Goal: Information Seeking & Learning: Check status

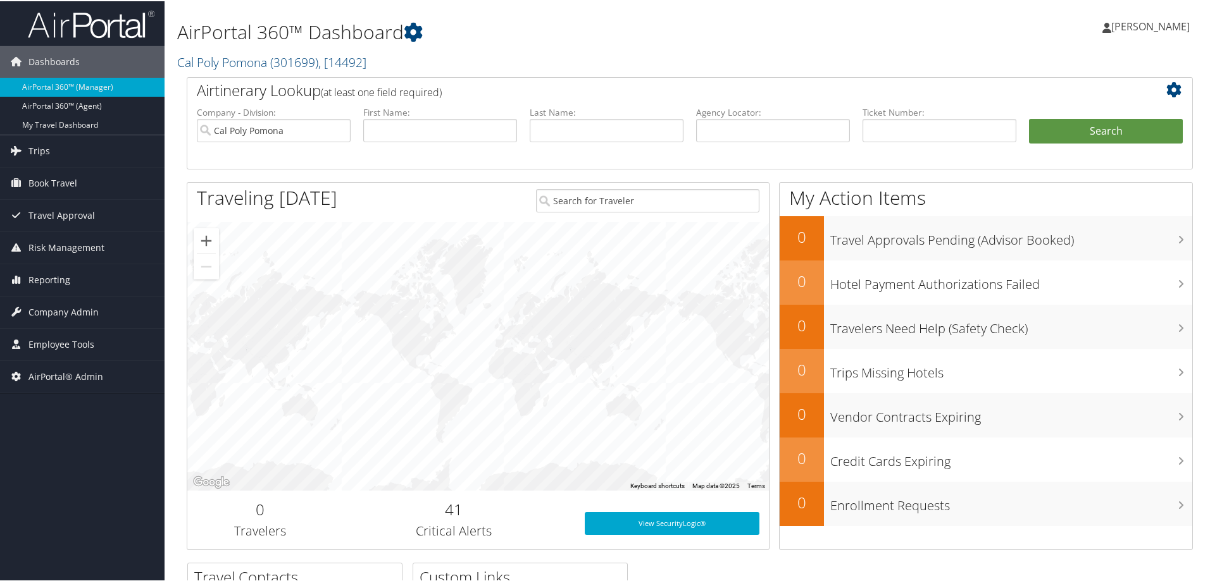
click at [495, 61] on h2 "Cal Poly Pomona ( 301699 ) , [ 14492 ]" at bounding box center [518, 60] width 683 height 22
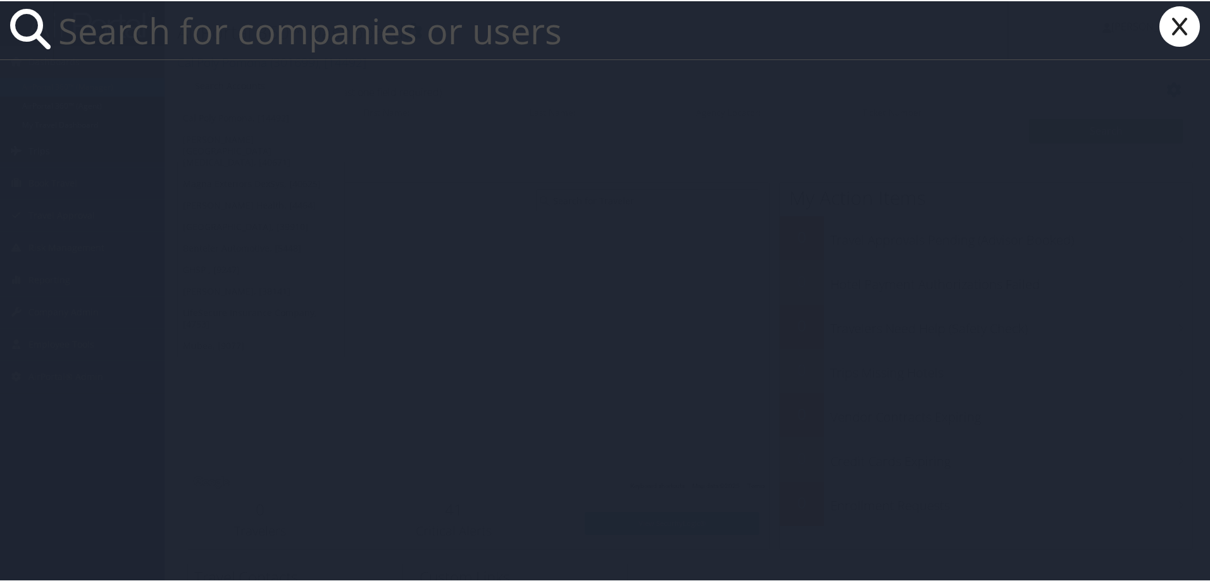
type input ";"
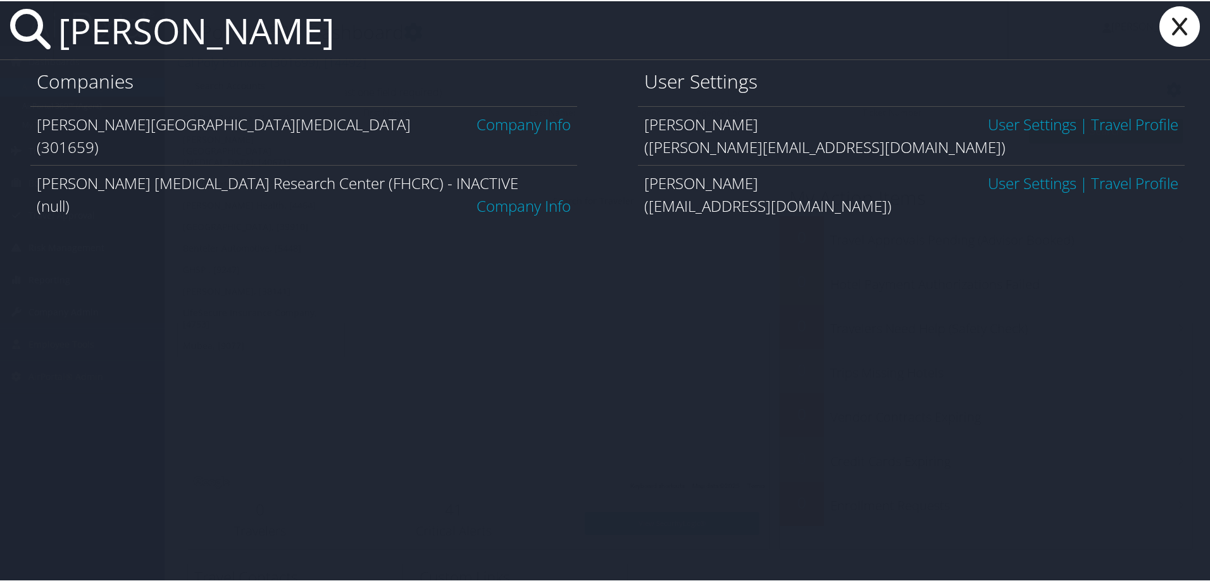
type input "fred hutch"
click at [547, 120] on link "Company Info" at bounding box center [523, 123] width 94 height 21
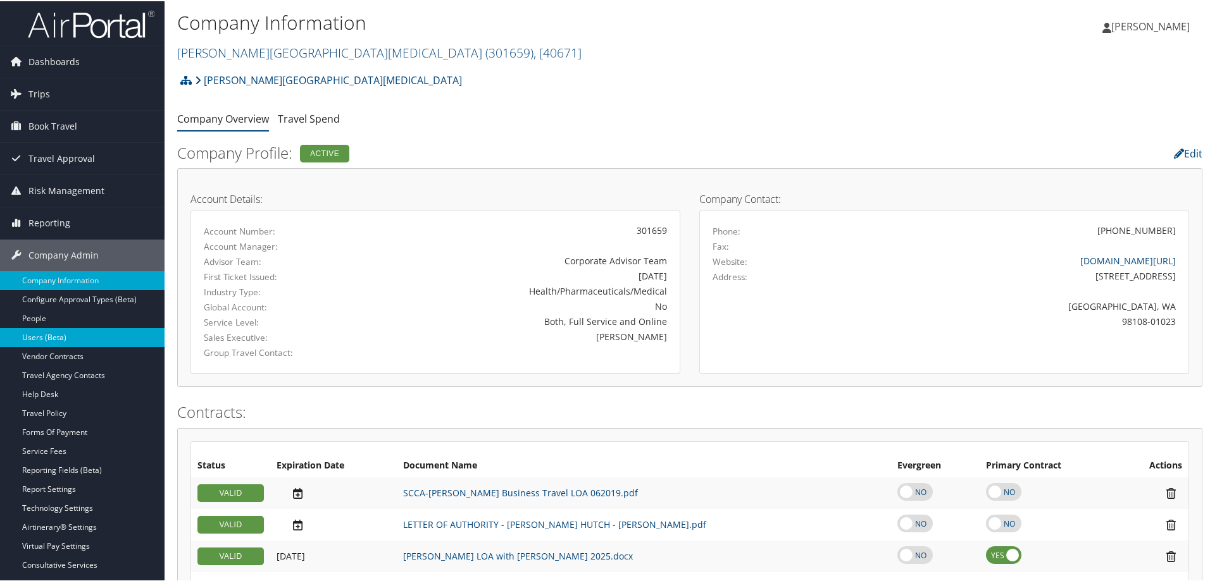
click at [58, 333] on link "Users (Beta)" at bounding box center [82, 336] width 164 height 19
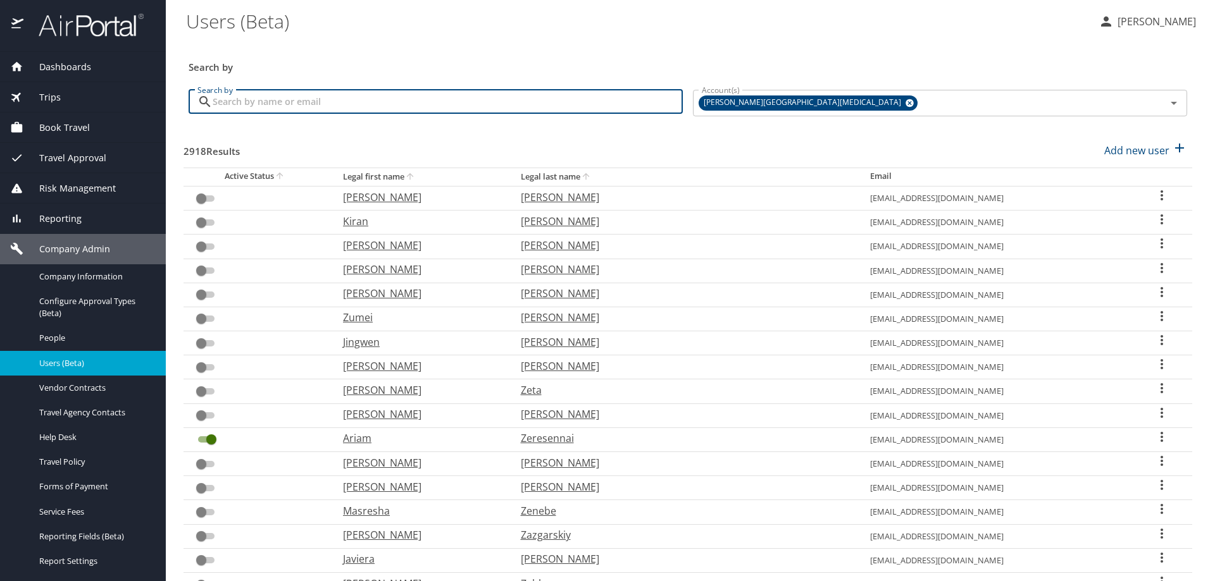
click at [383, 101] on input "Search by" at bounding box center [448, 102] width 470 height 24
type input "tod"
checkbox input "true"
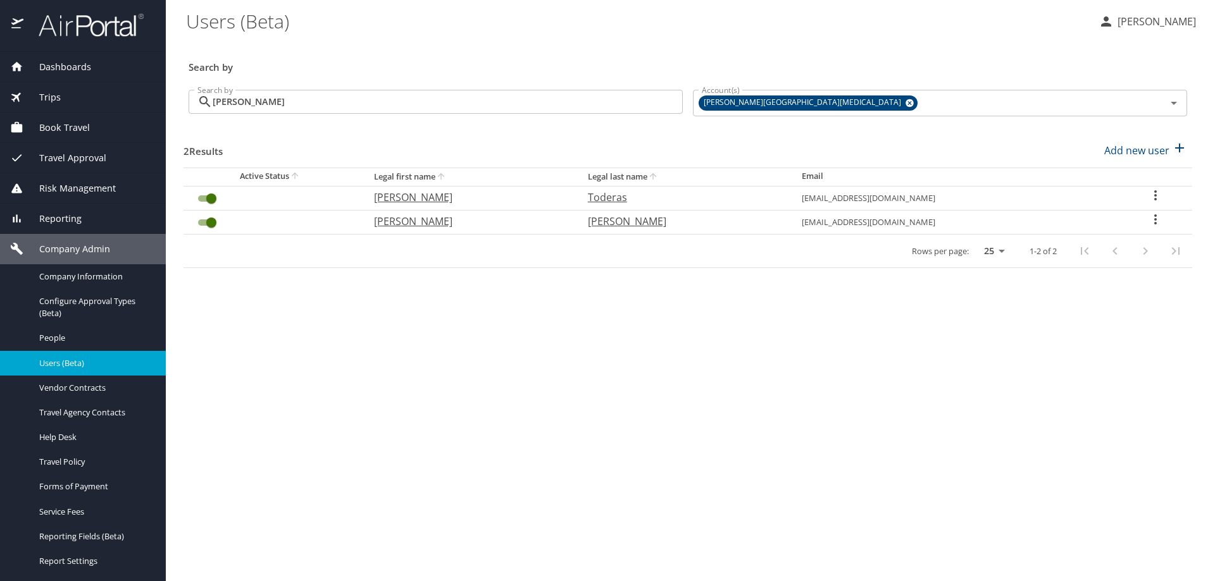
click at [1150, 217] on icon "User Search Table" at bounding box center [1155, 219] width 15 height 15
click at [745, 321] on div at bounding box center [607, 290] width 1215 height 581
click at [50, 101] on span "Trips" at bounding box center [41, 97] width 37 height 14
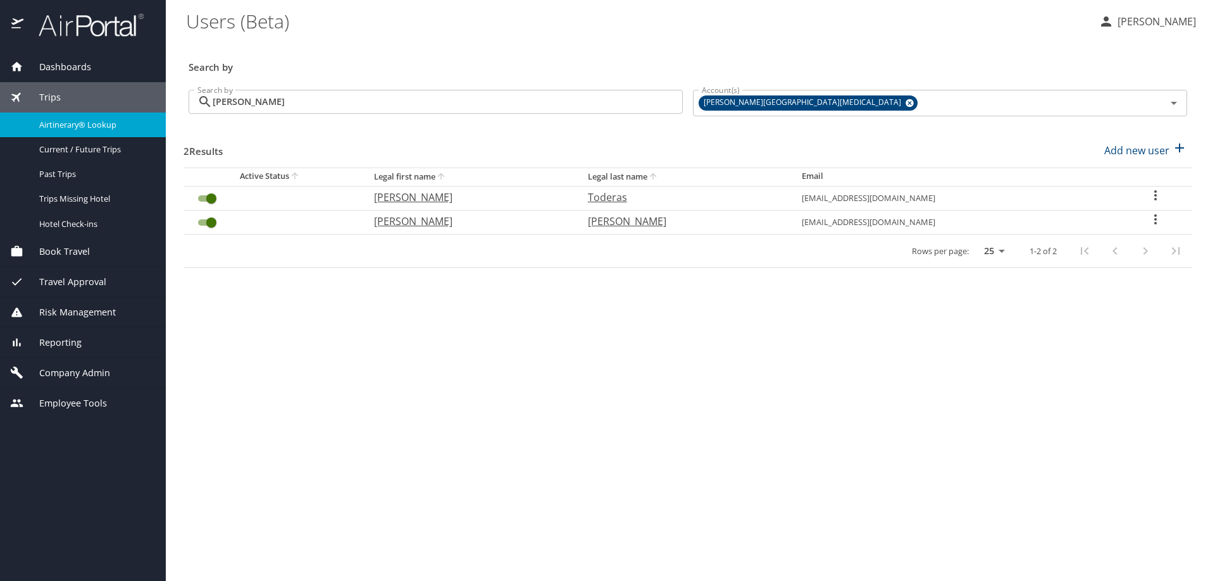
click at [50, 123] on span "Airtinerary® Lookup" at bounding box center [94, 125] width 111 height 12
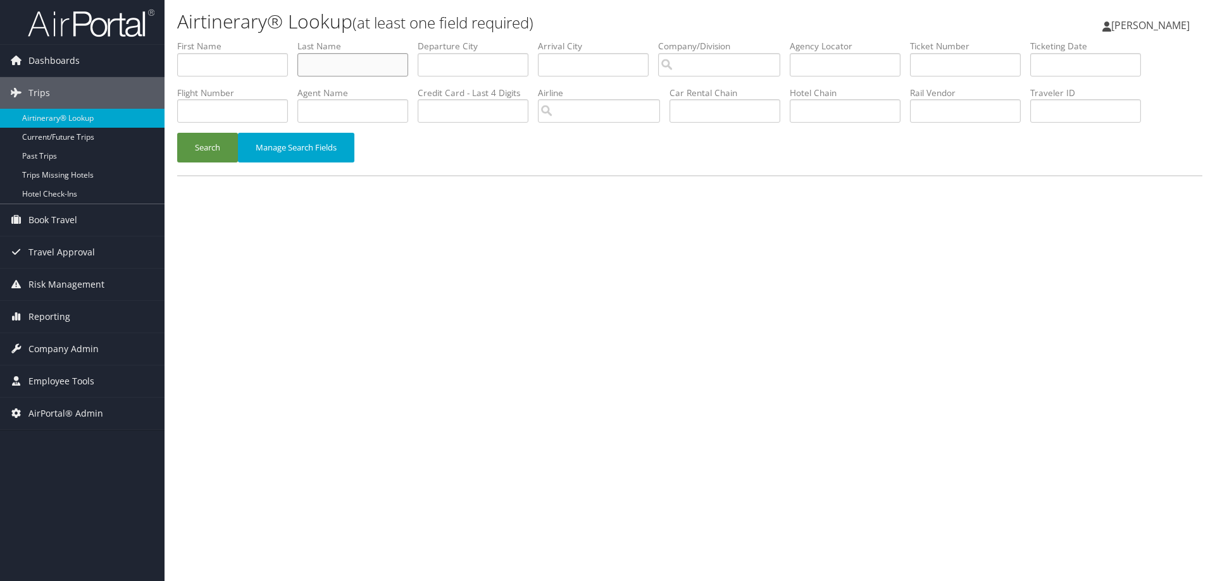
click at [335, 63] on input "text" at bounding box center [352, 64] width 111 height 23
type input "eissler"
click at [717, 61] on input "search" at bounding box center [719, 64] width 122 height 23
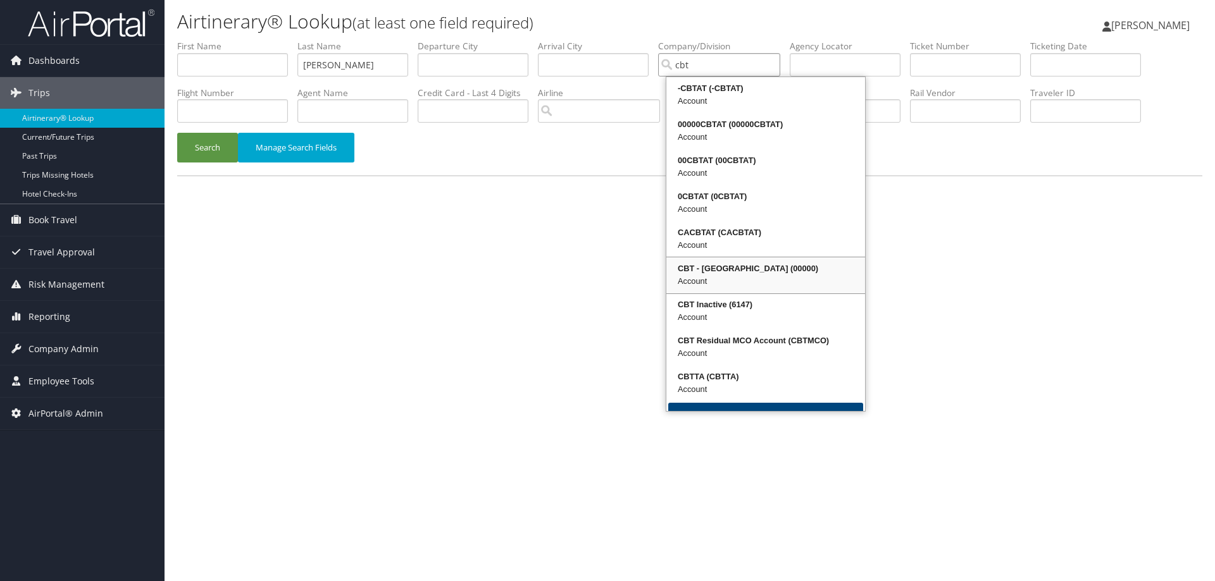
scroll to position [30, 0]
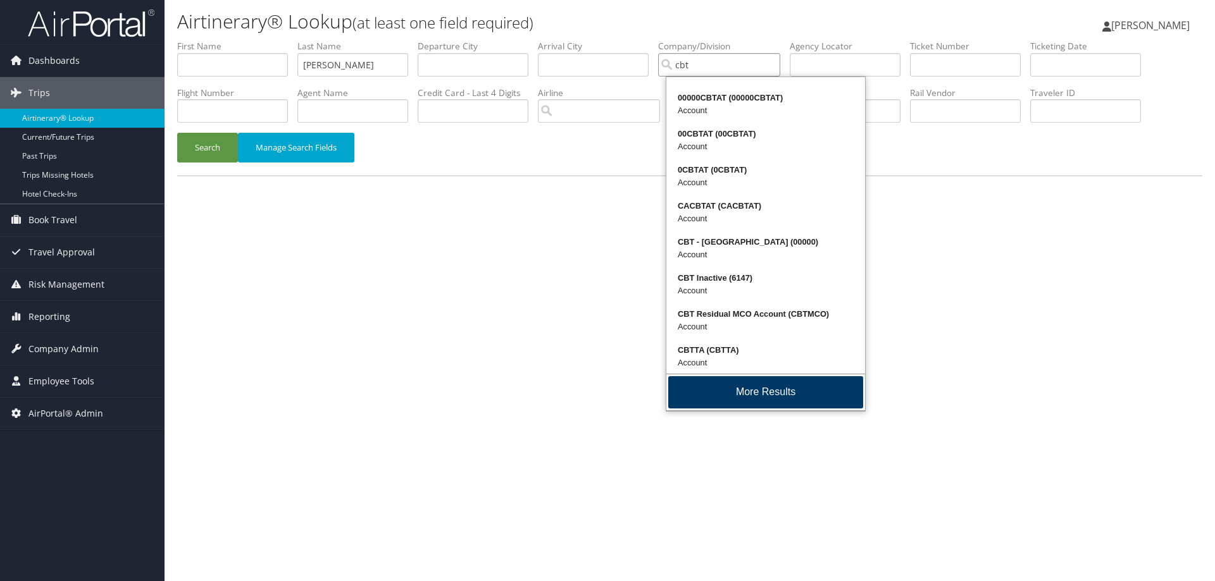
click at [747, 387] on button "More Results" at bounding box center [765, 392] width 195 height 32
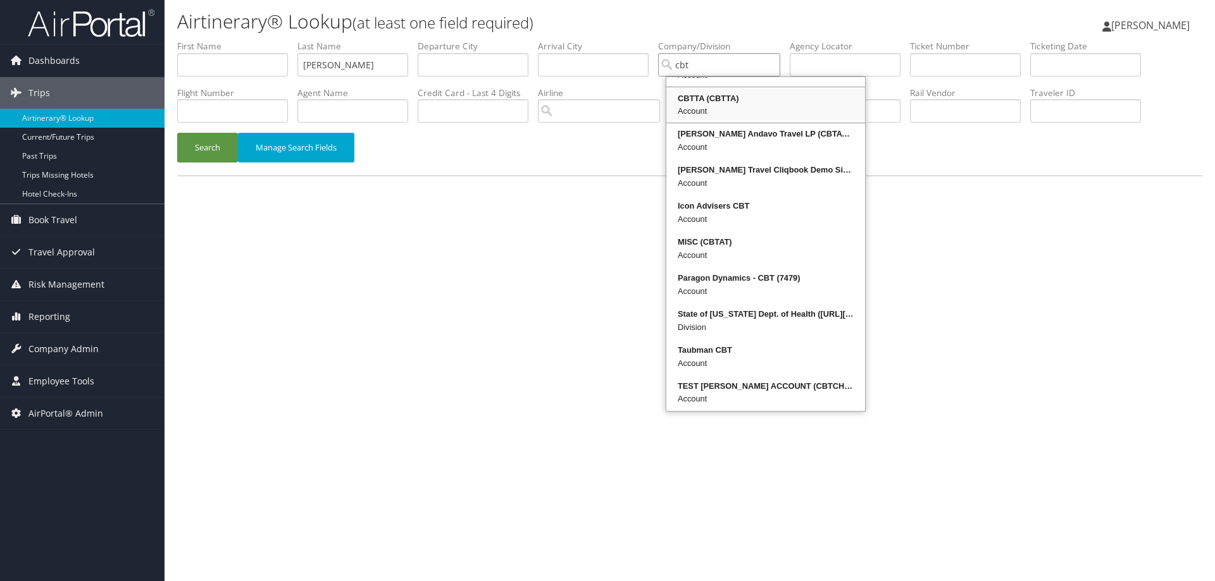
scroll to position [252, 0]
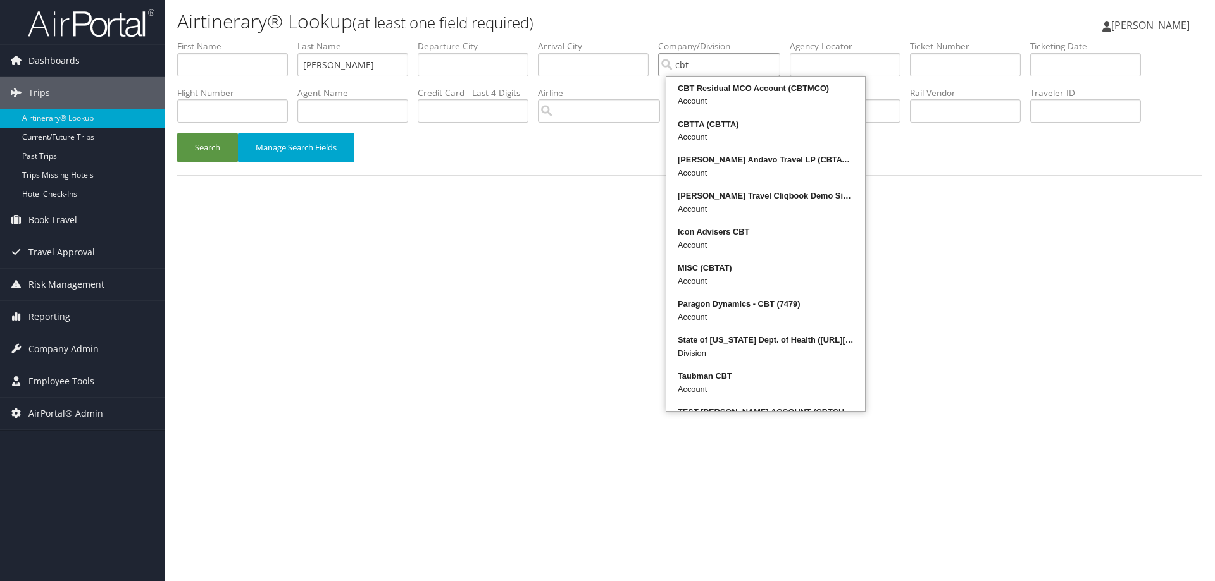
drag, startPoint x: 711, startPoint y: 67, endPoint x: 651, endPoint y: 65, distance: 60.2
click at [642, 40] on ul "First Name Last Name eissler Departure City Arrival City Company/Division cbt A…" at bounding box center [689, 40] width 1025 height 0
type input "c100"
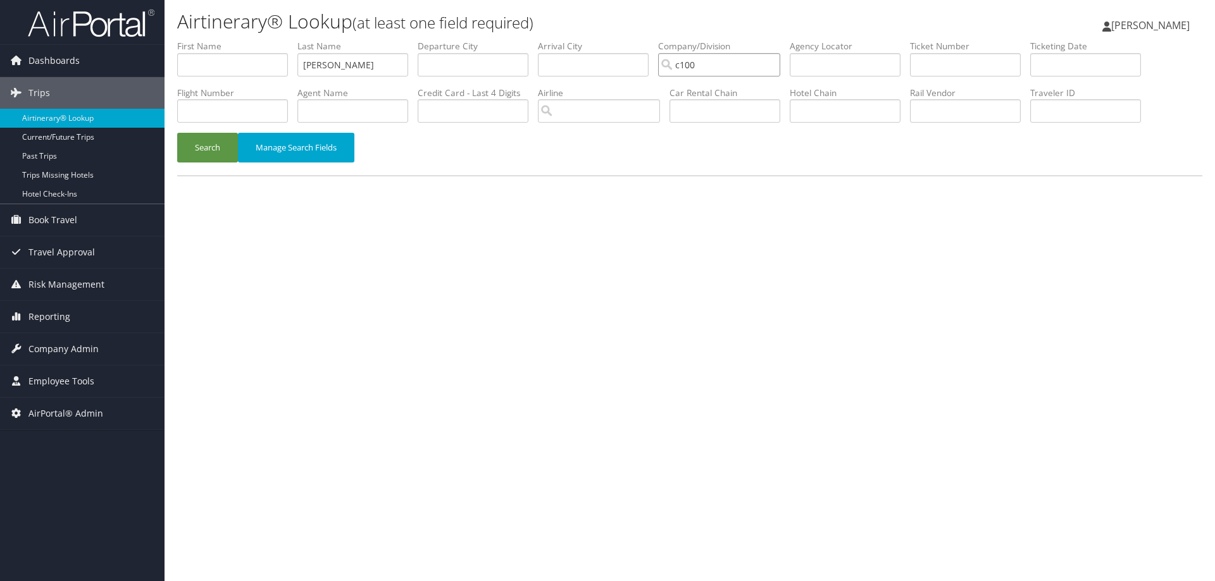
click at [717, 63] on input "c100" at bounding box center [719, 64] width 122 height 23
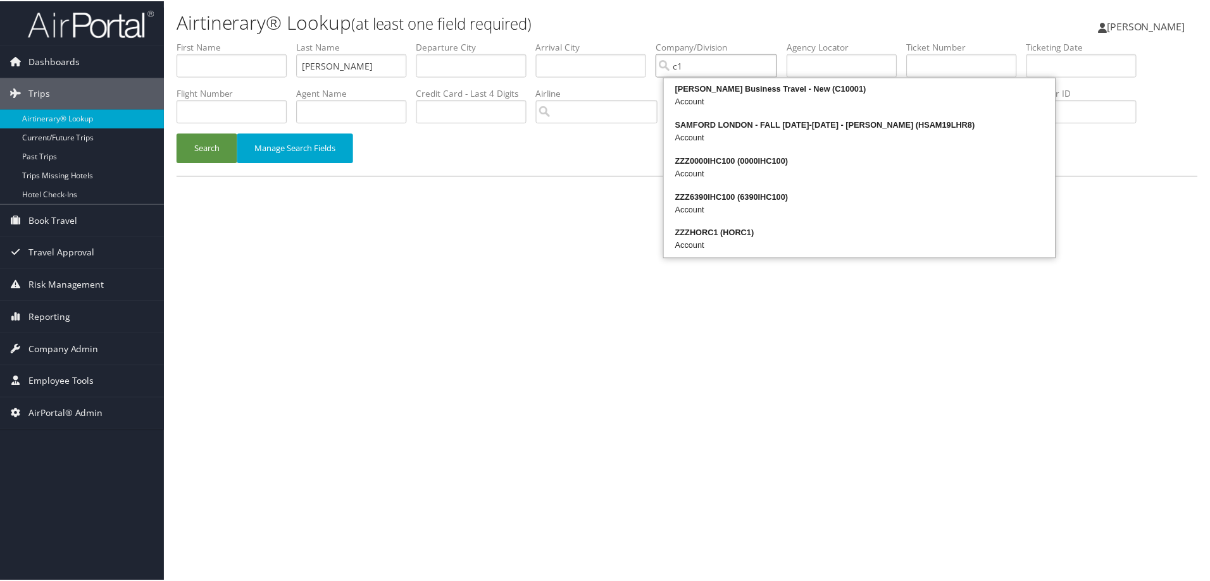
scroll to position [0, 0]
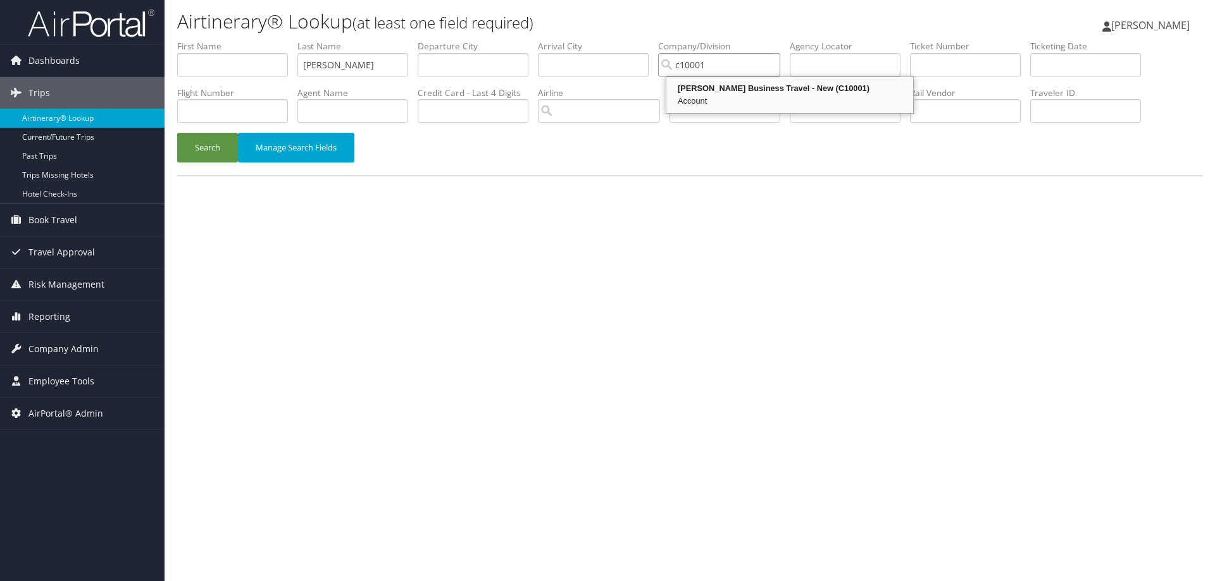
click at [729, 99] on div "Account" at bounding box center [789, 101] width 243 height 13
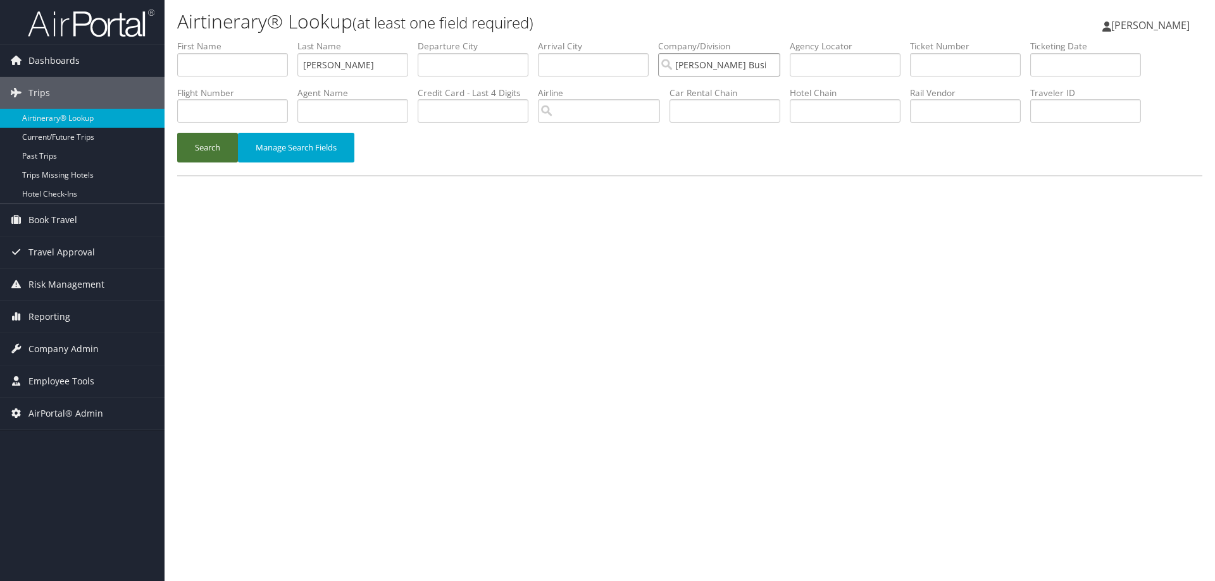
type input "Christopherson Business Travel - New"
click at [220, 146] on button "Search" at bounding box center [207, 148] width 61 height 30
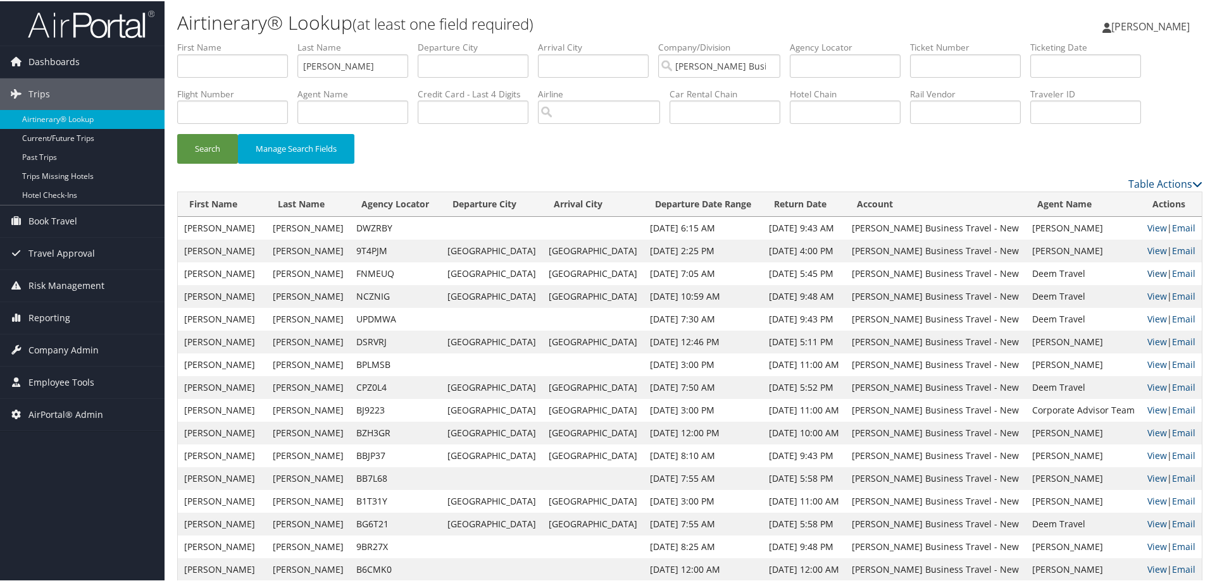
click at [1149, 273] on link "View" at bounding box center [1157, 272] width 20 height 12
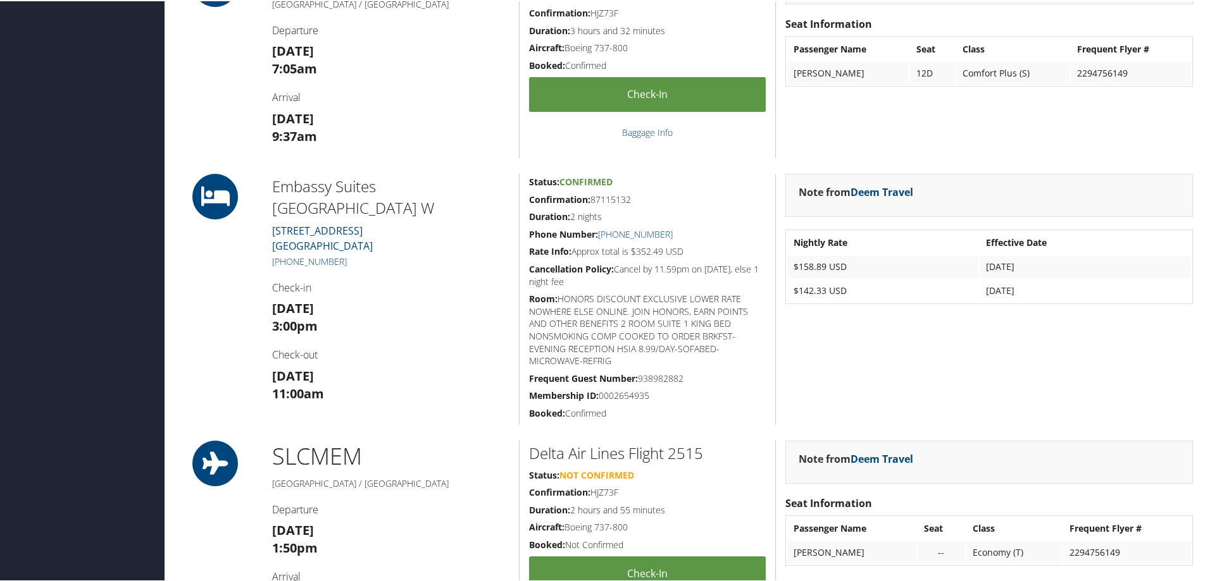
scroll to position [895, 0]
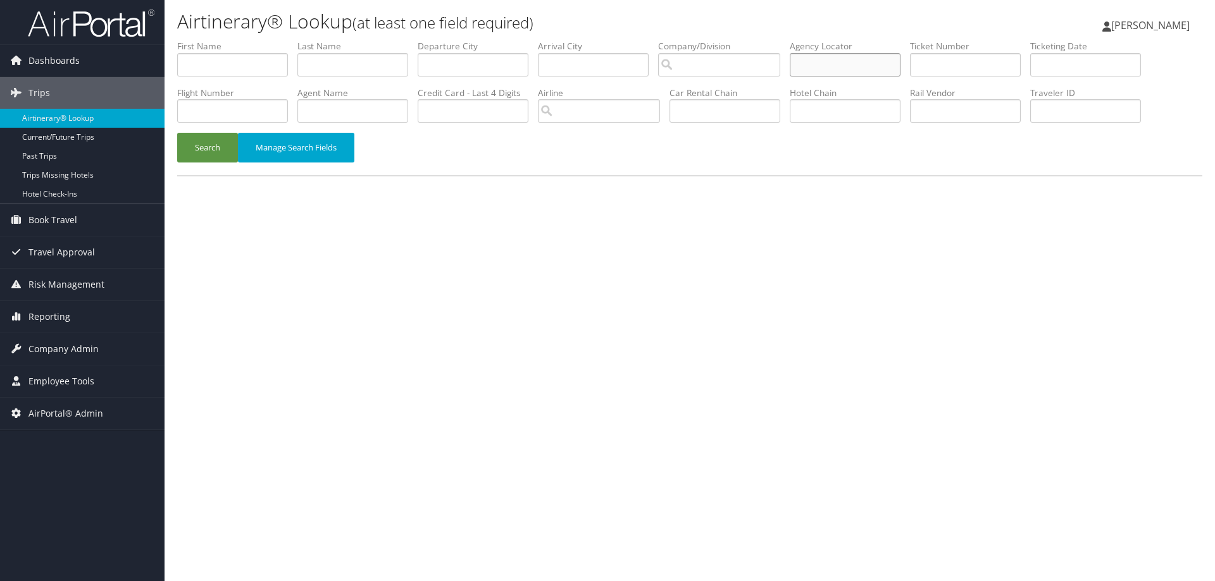
click at [858, 70] on input "text" at bounding box center [845, 64] width 111 height 23
paste input "Reference No: 359441760281236460 PNR Record Locator: DPWV5K Booked on: [DATE]"
type input "Reference No: 359441760281236460 PNR Record Locator: DPWV5K Booked on: [DATE]"
click at [1129, 211] on div "Airtinerary® Lookup (at least one field required) Dawn Meadows Dawn Meadows My …" at bounding box center [689, 290] width 1050 height 581
click at [860, 68] on input "text" at bounding box center [845, 64] width 111 height 23
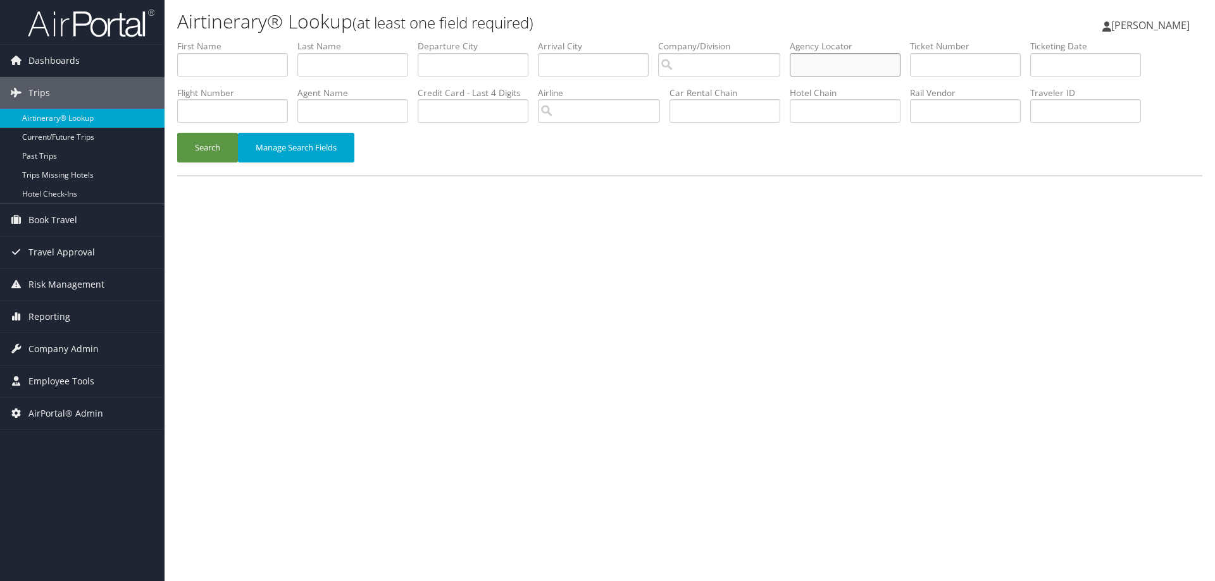
paste input "GSGXUD"
type input "GSGXUD"
click at [201, 156] on button "Search" at bounding box center [207, 148] width 61 height 30
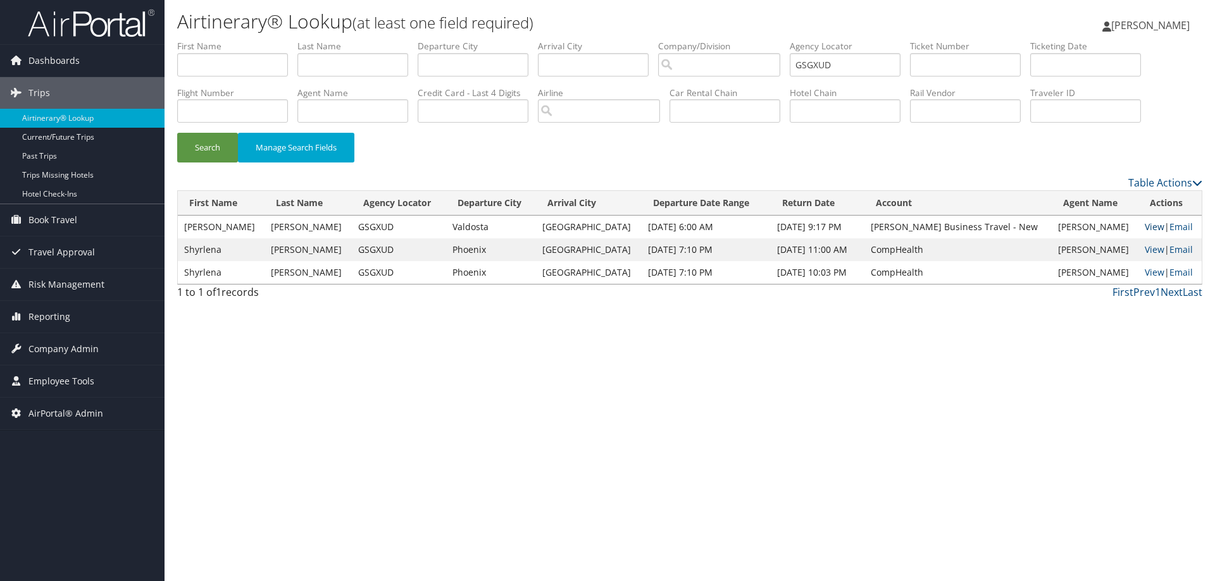
click at [1153, 226] on link "View" at bounding box center [1154, 227] width 20 height 12
click at [1144, 226] on link "View" at bounding box center [1154, 227] width 20 height 12
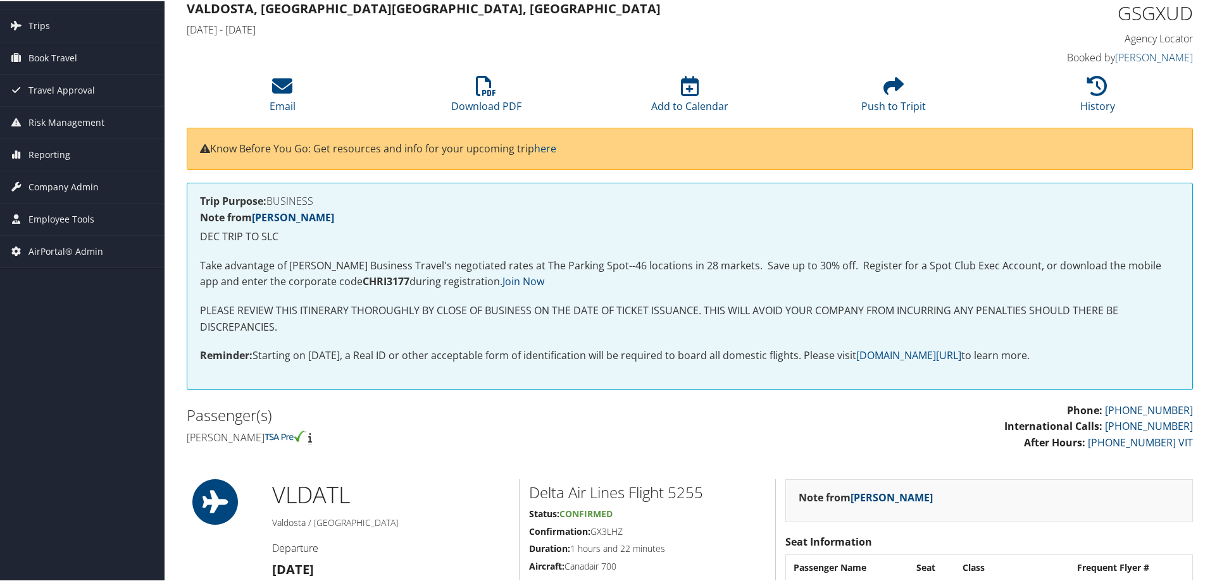
scroll to position [169, 0]
